Goal: Task Accomplishment & Management: Manage account settings

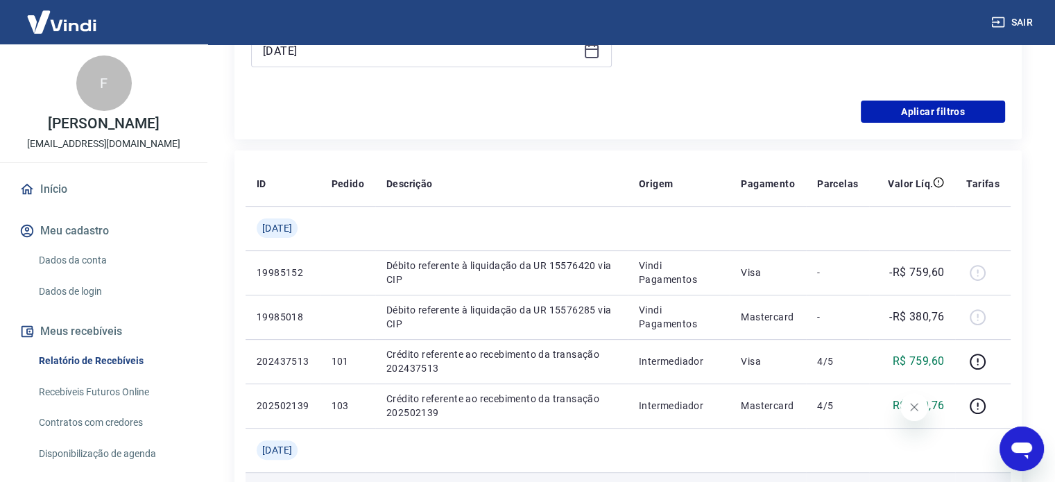
scroll to position [555, 0]
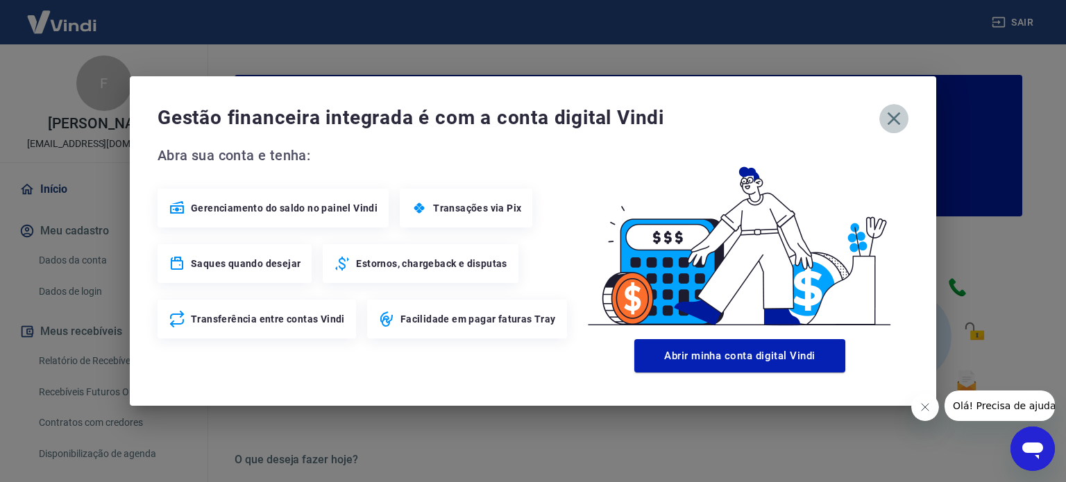
click at [890, 119] on icon "button" at bounding box center [894, 119] width 22 height 22
